Goal: Check status

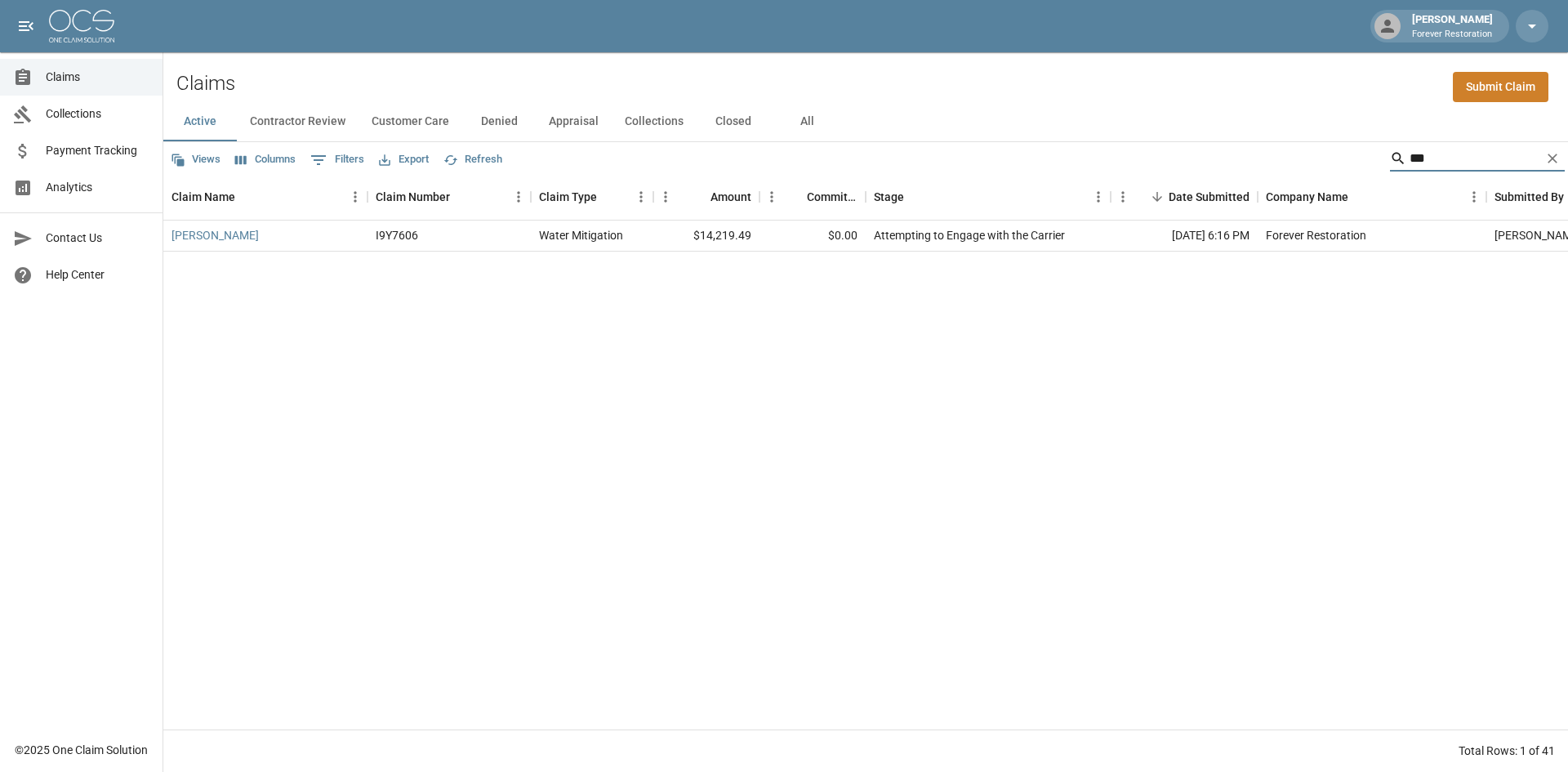
drag, startPoint x: 0, startPoint y: 0, endPoint x: 1242, endPoint y: 131, distance: 1248.9
click at [1331, 152] on div "Views Columns 0 Filters Export Refresh ***" at bounding box center [866, 158] width 1405 height 33
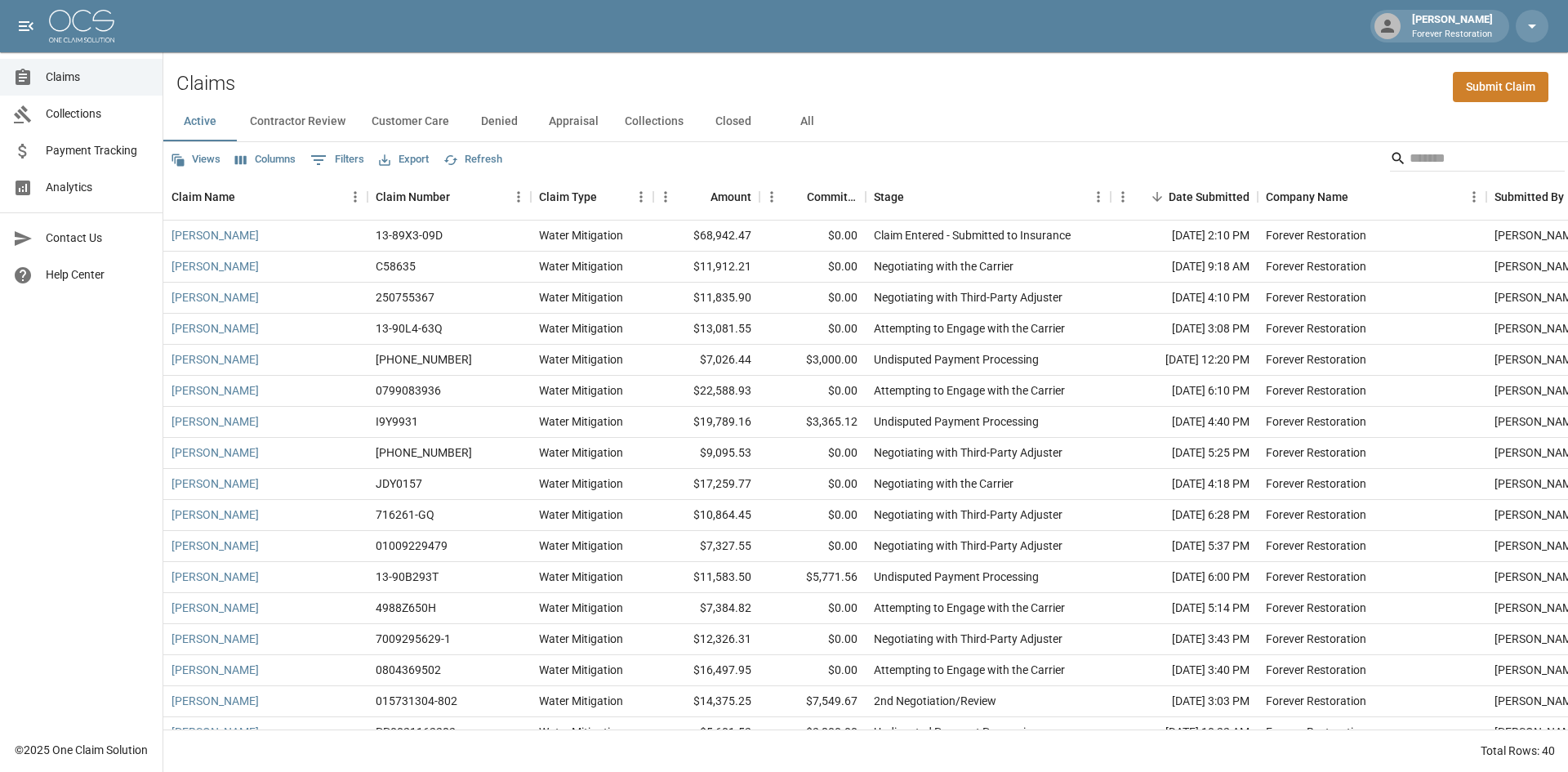
click at [725, 120] on button "Closed" at bounding box center [734, 121] width 73 height 39
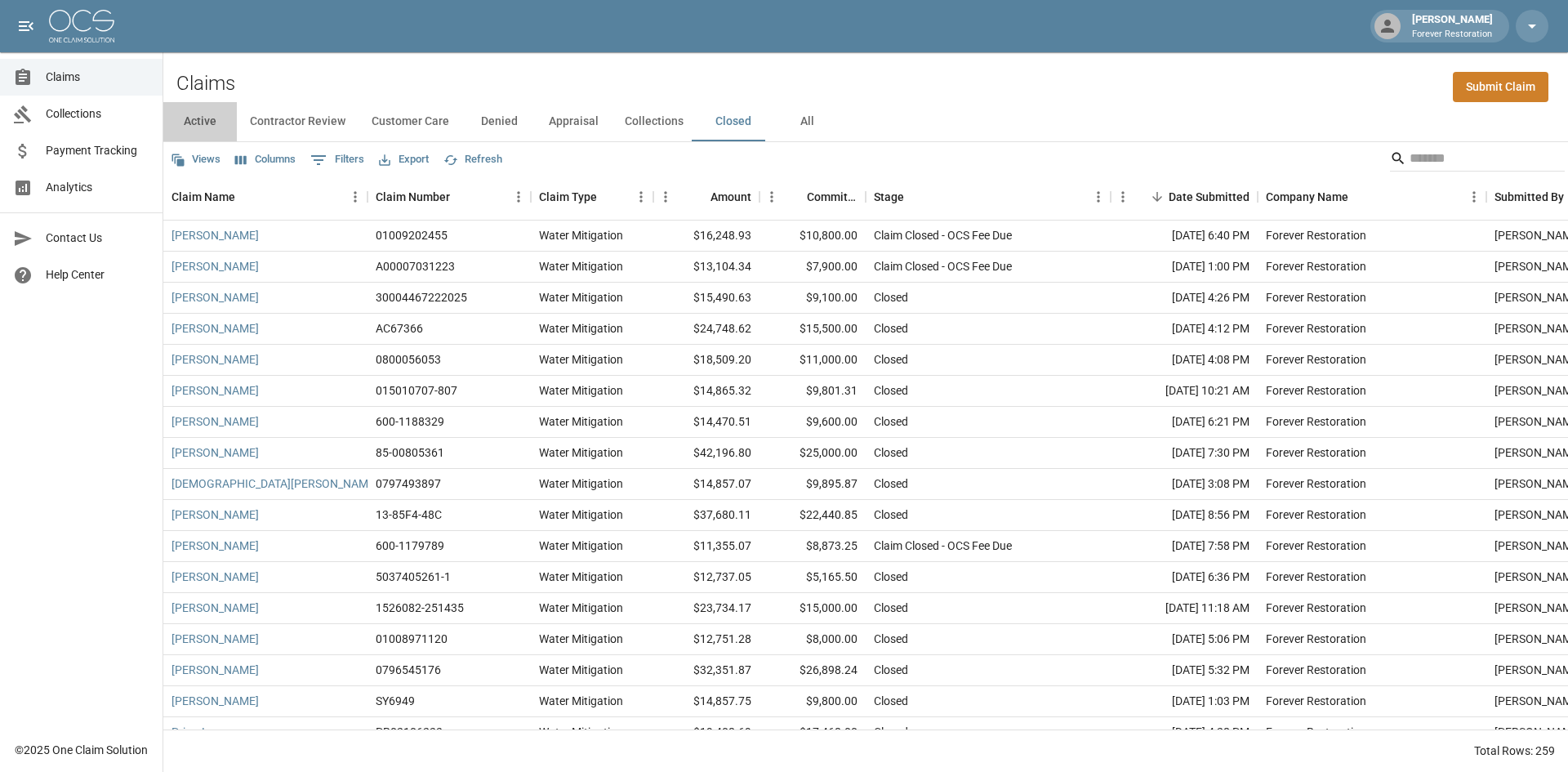
click at [197, 127] on button "Active" at bounding box center [200, 121] width 73 height 39
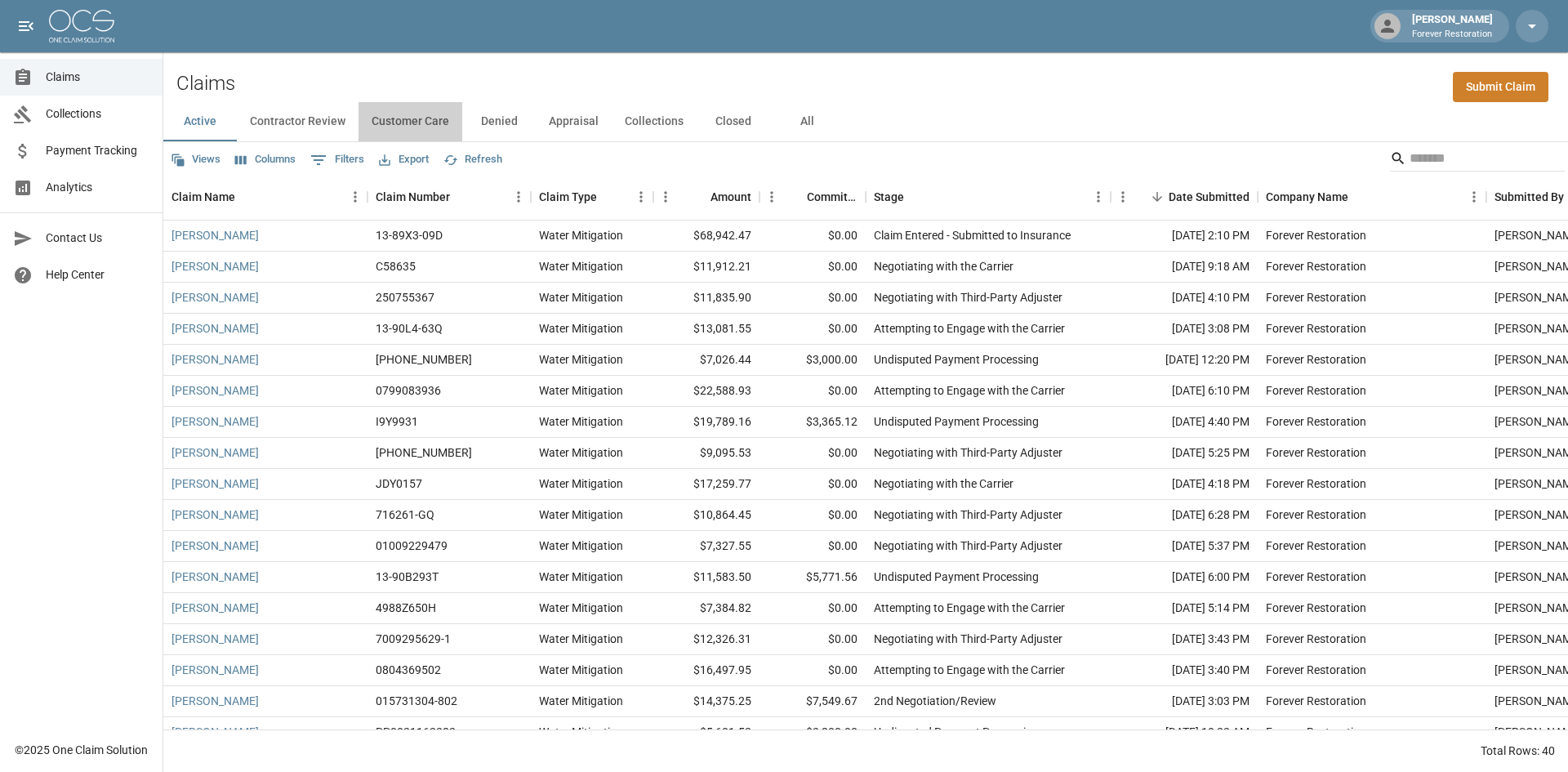
click at [428, 119] on button "Customer Care" at bounding box center [411, 121] width 104 height 39
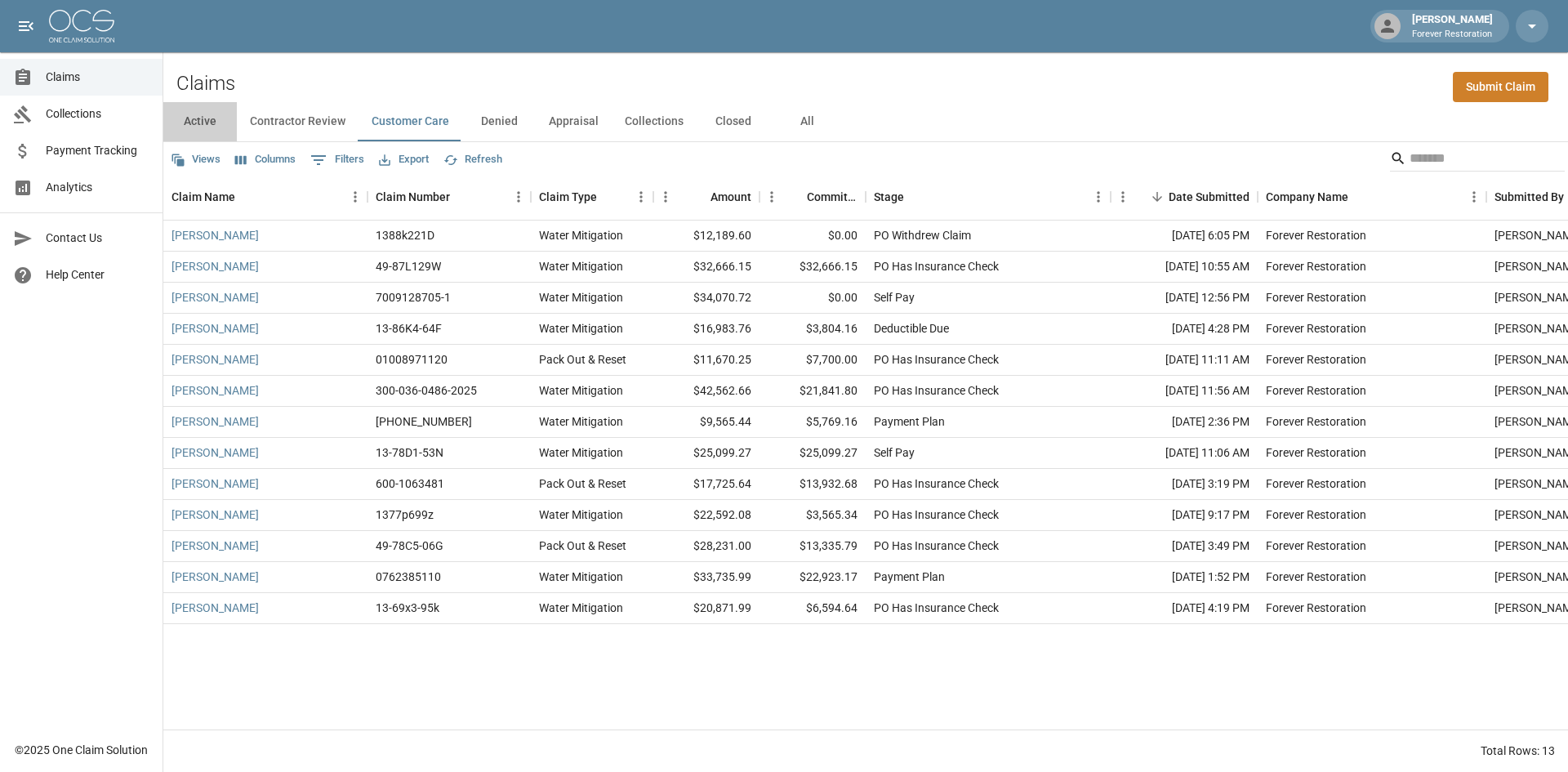
click at [209, 112] on button "Active" at bounding box center [200, 121] width 73 height 39
